Goal: Transaction & Acquisition: Subscribe to service/newsletter

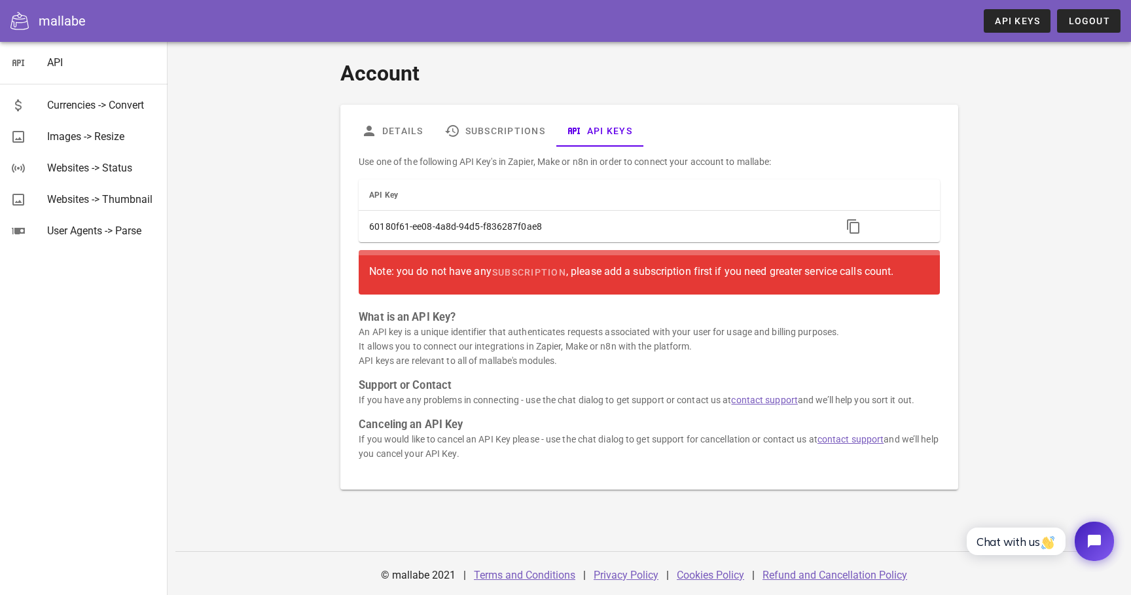
click at [278, 266] on div "Account Details Subscriptions API Keys Use one of the following API Key's in Za…" at bounding box center [650, 274] width 760 height 448
click at [538, 270] on span "subscription" at bounding box center [528, 272] width 75 height 10
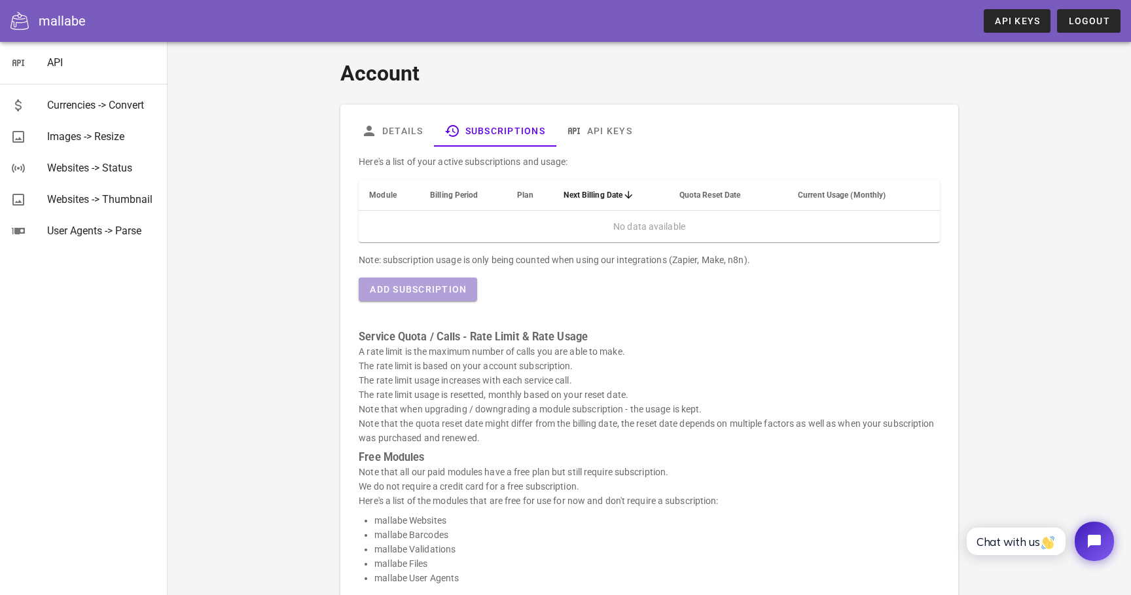
click at [436, 281] on button "Add Subscription" at bounding box center [418, 289] width 118 height 24
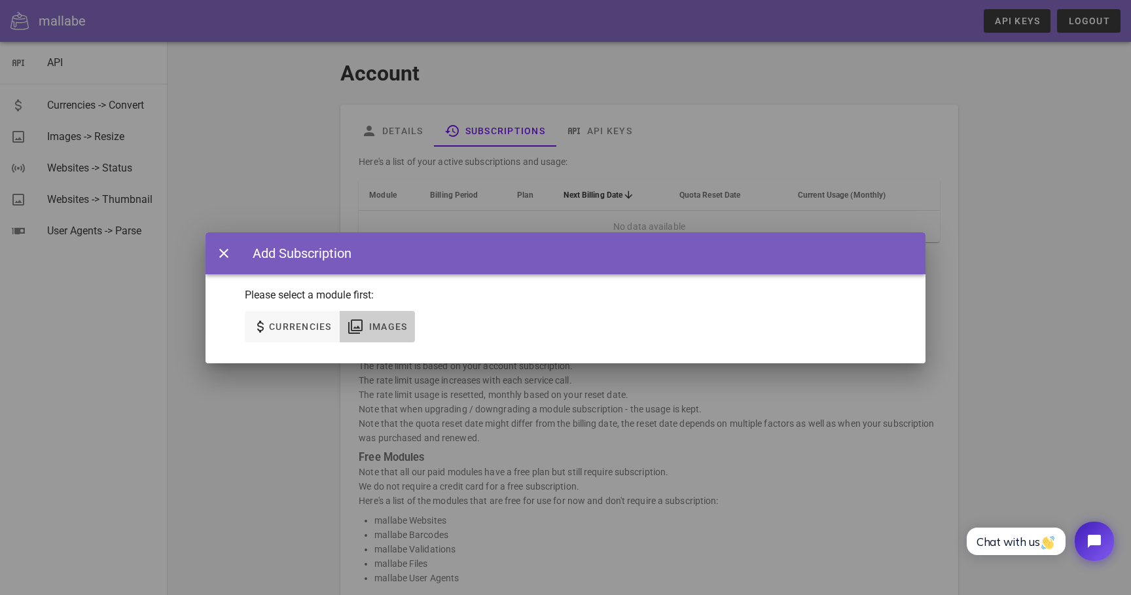
click at [384, 327] on span "Images" at bounding box center [387, 326] width 39 height 10
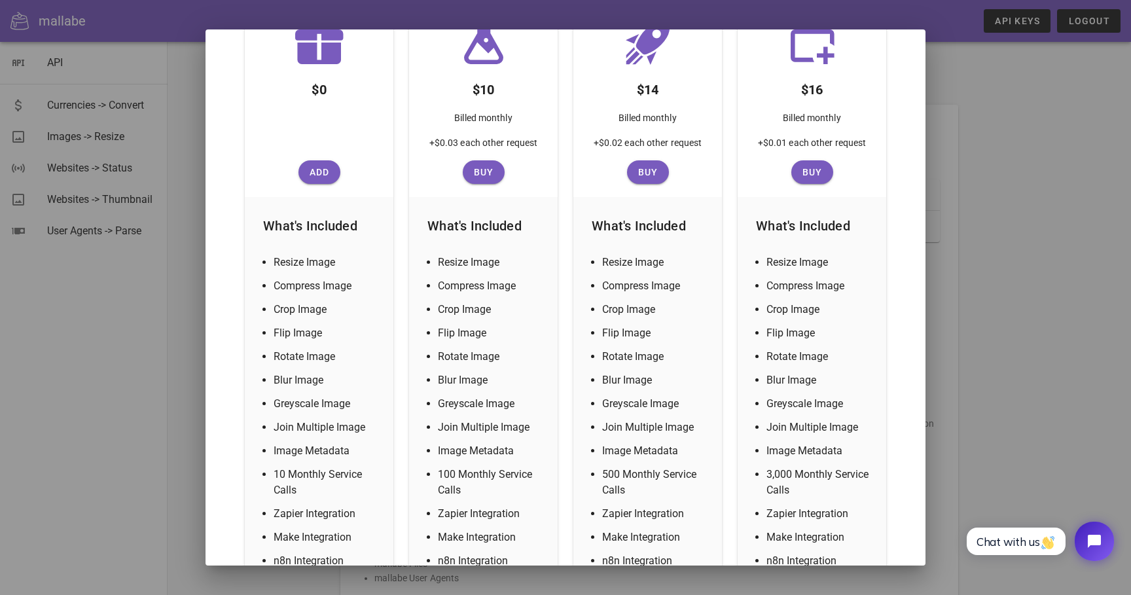
scroll to position [241, 0]
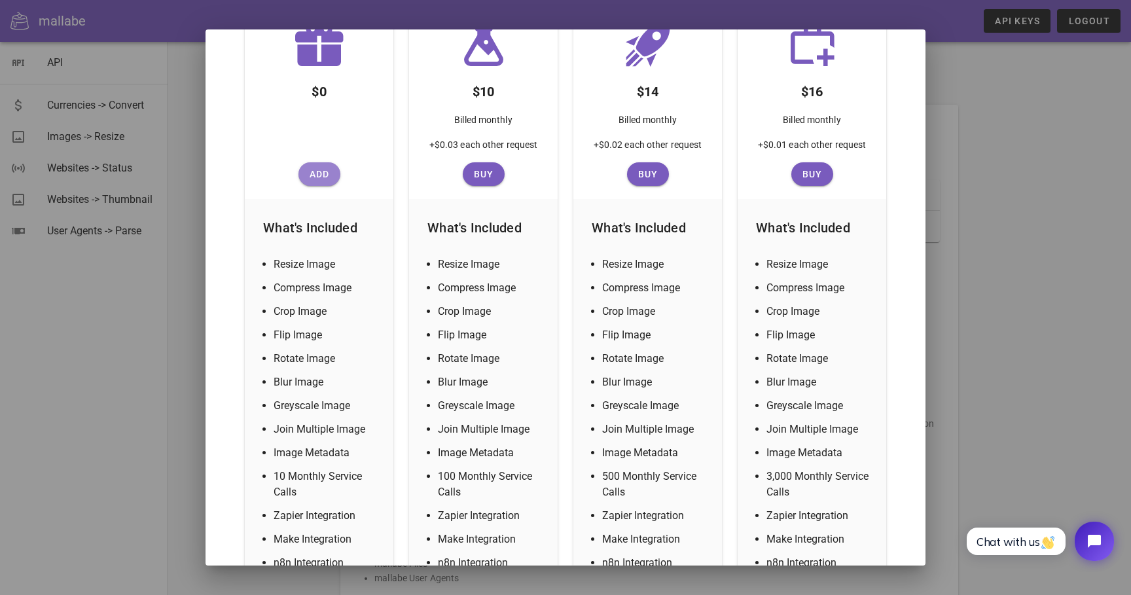
click at [324, 176] on span "Add" at bounding box center [319, 174] width 31 height 10
